Goal: Information Seeking & Learning: Learn about a topic

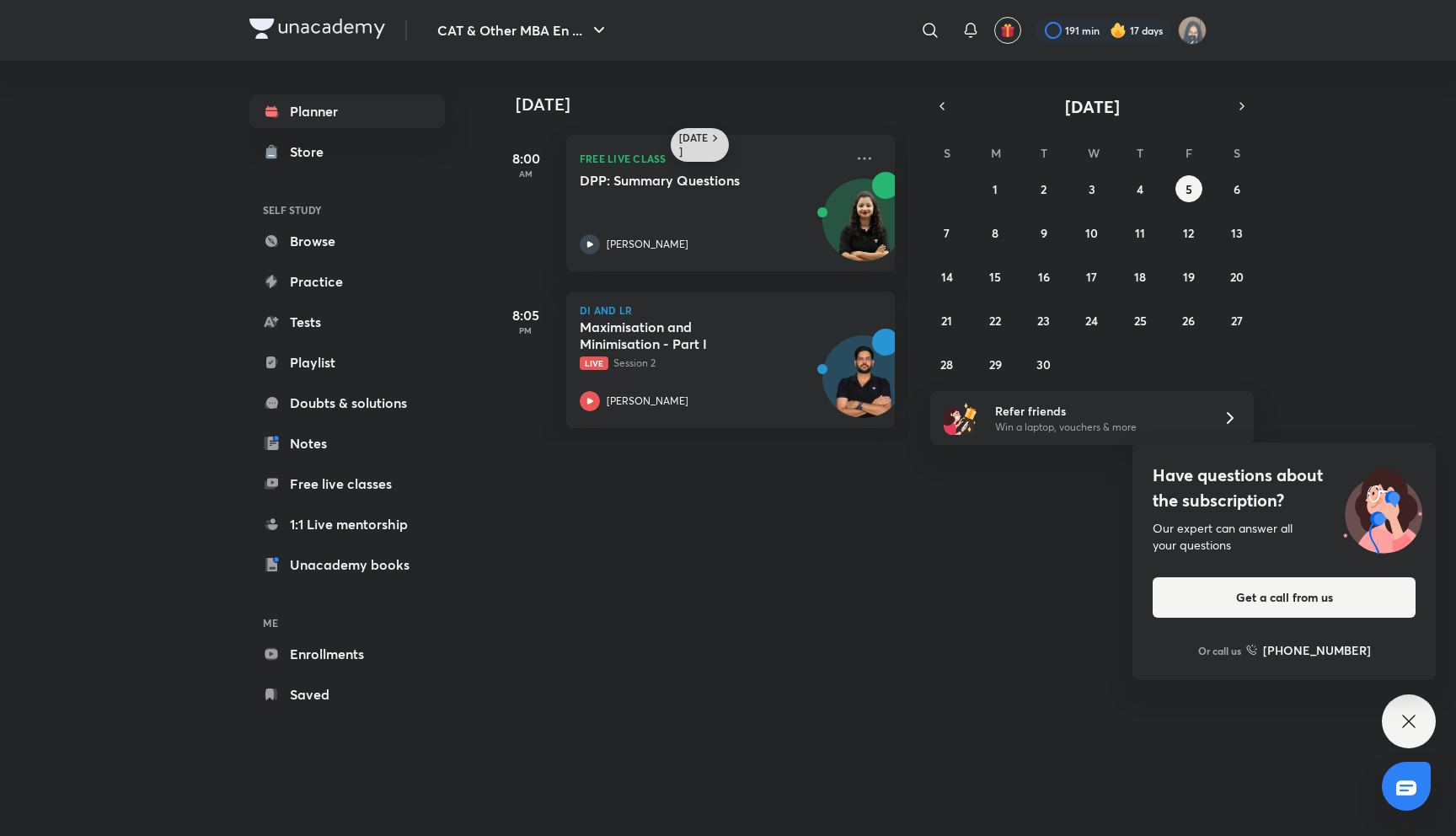
click at [705, 139] on h6 "[DATE]" at bounding box center [694, 145] width 29 height 27
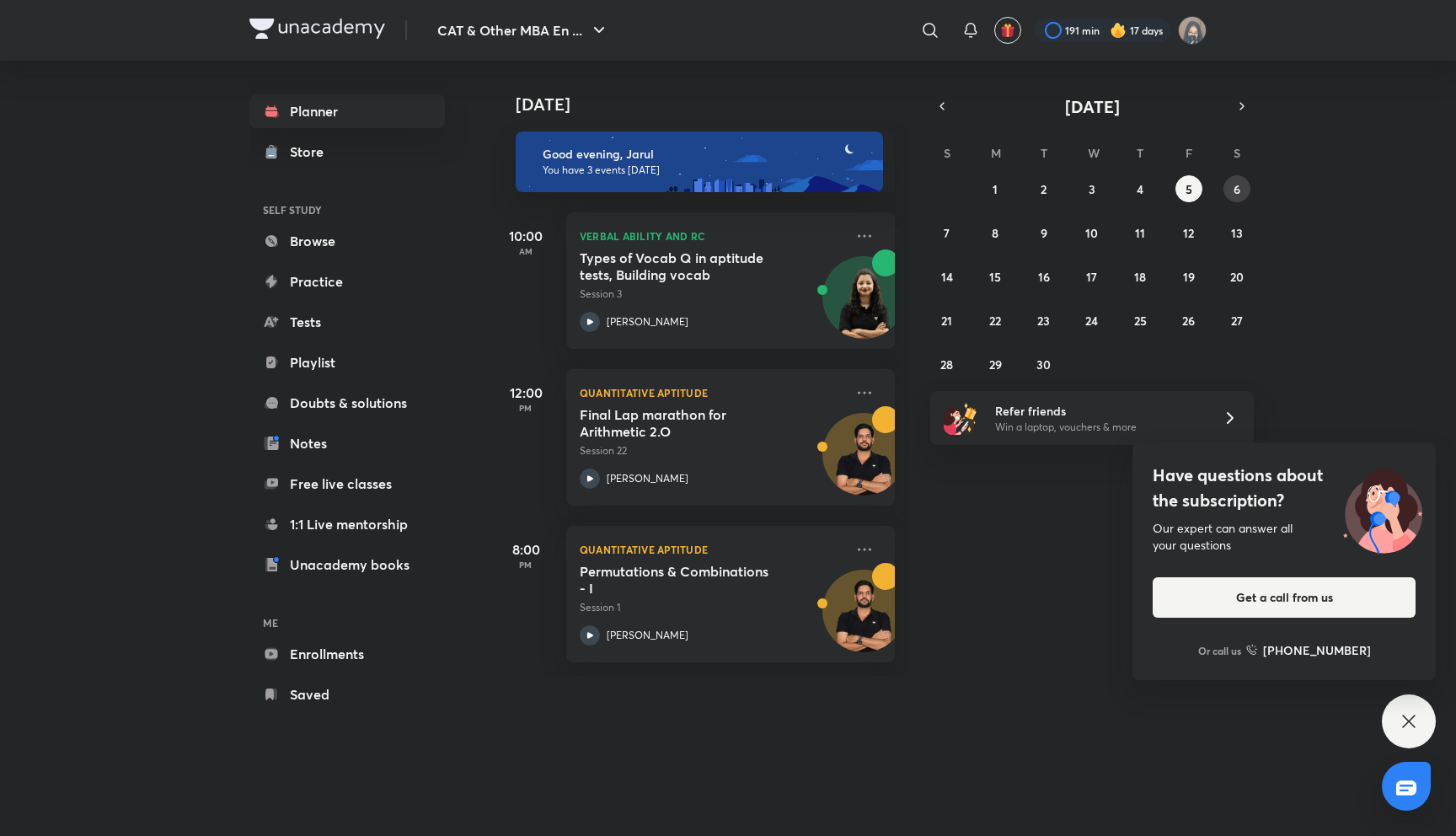
click at [1239, 185] on abbr "6" at bounding box center [1236, 189] width 6 height 16
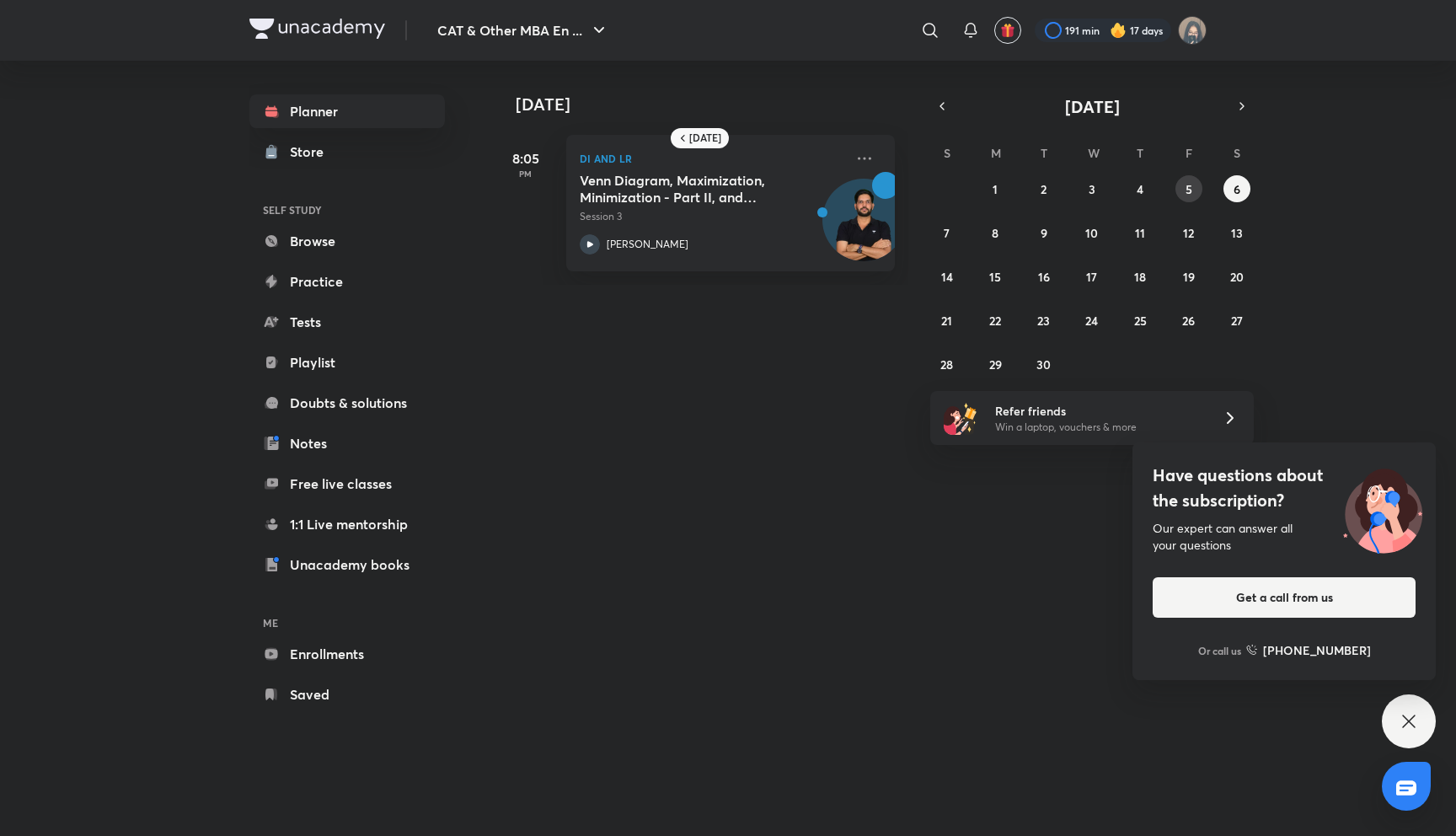
click at [1184, 192] on button "5" at bounding box center [1188, 188] width 27 height 27
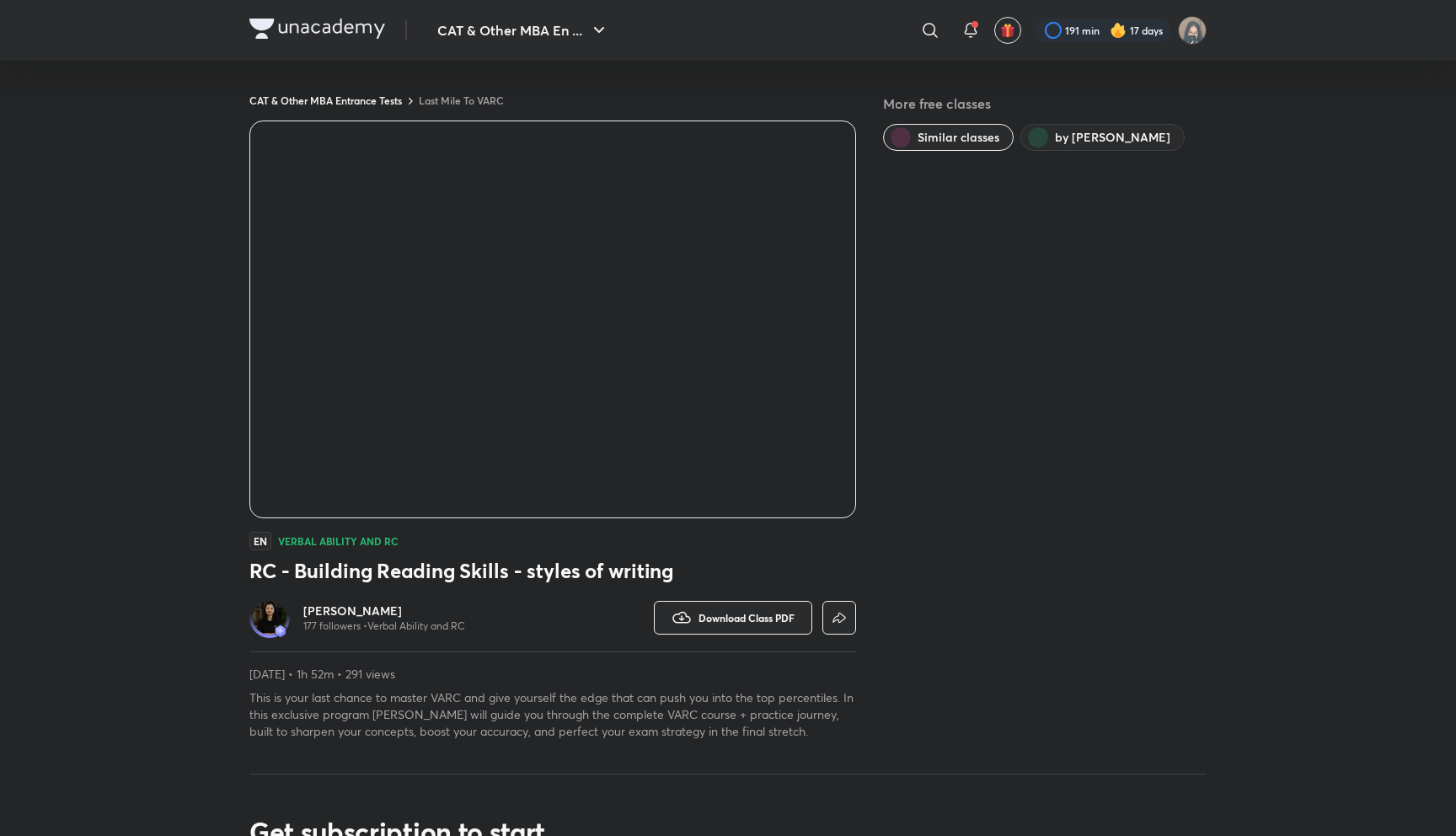
scroll to position [3, 0]
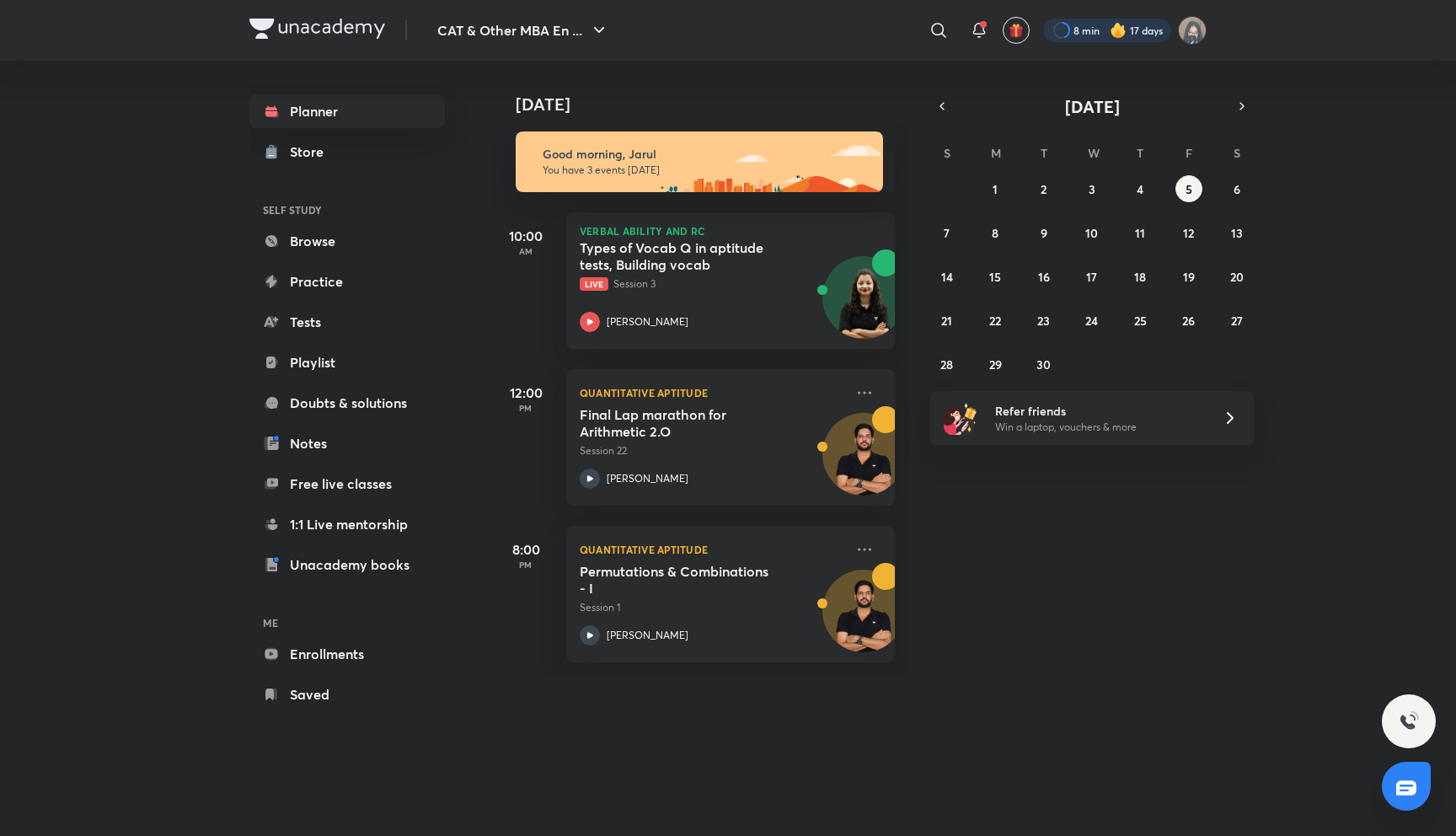
click at [1083, 26] on div at bounding box center [1107, 30] width 128 height 24
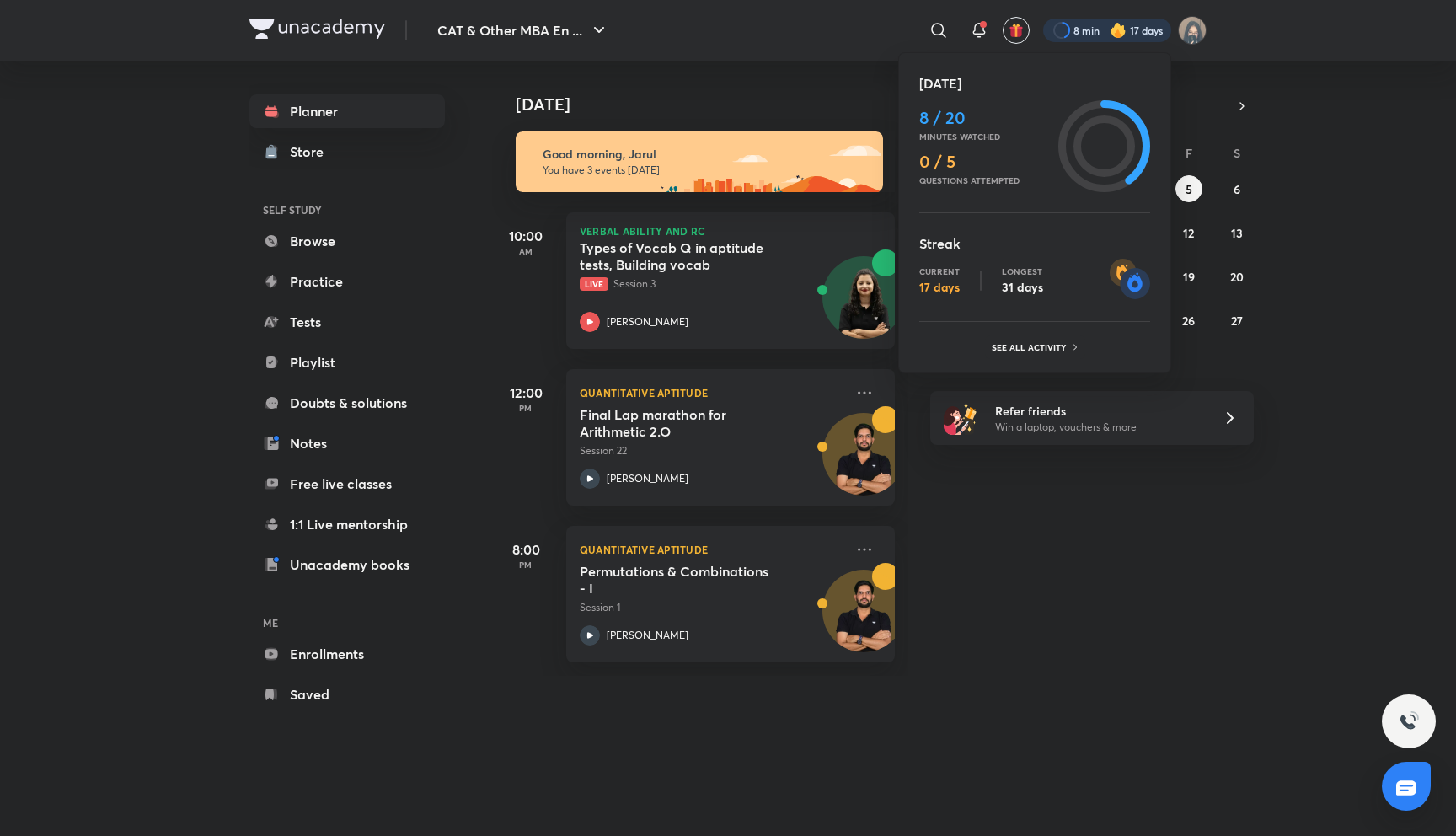
click at [1223, 35] on div at bounding box center [728, 418] width 1456 height 836
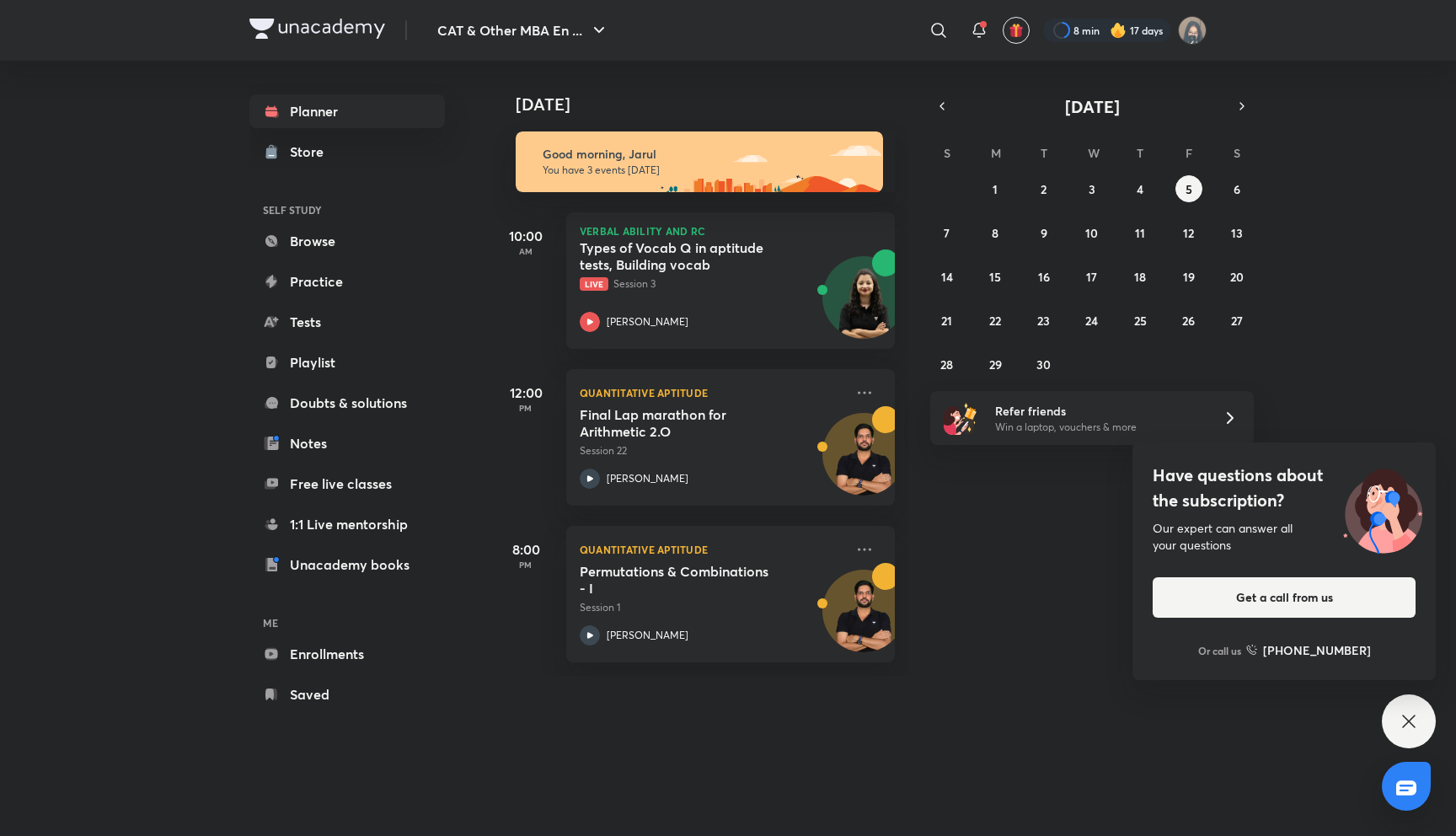
click at [1409, 711] on div "Have questions about the subscription? Our expert can answer all your questions…" at bounding box center [1409, 721] width 54 height 54
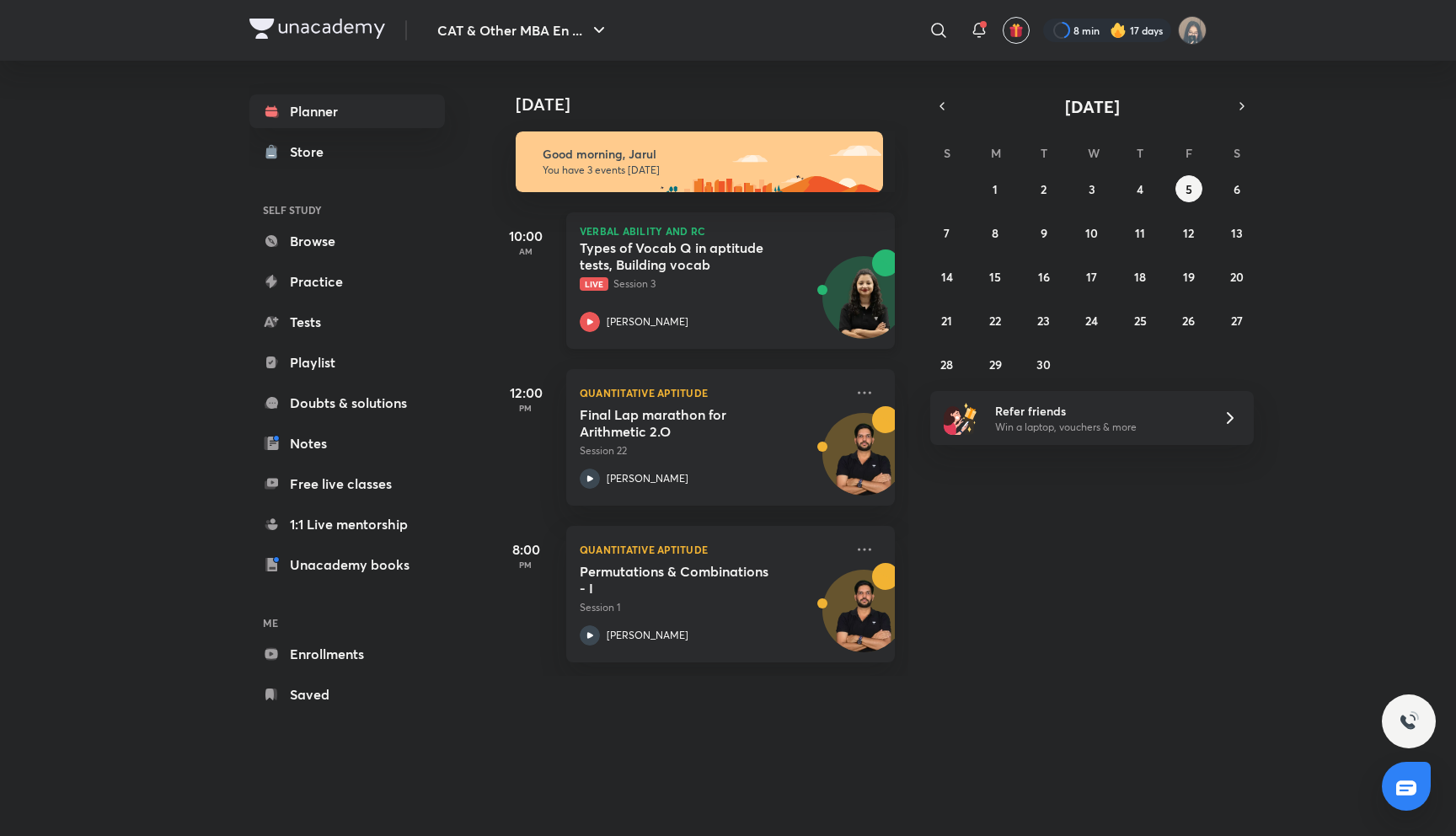
click at [843, 304] on img at bounding box center [864, 306] width 81 height 81
